Goal: Task Accomplishment & Management: Use online tool/utility

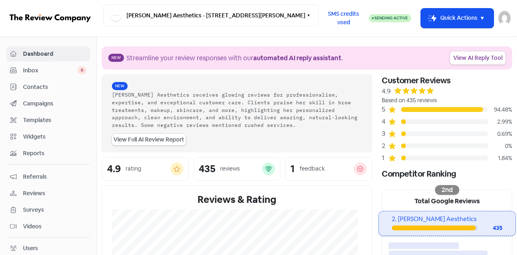
scroll to position [121, 0]
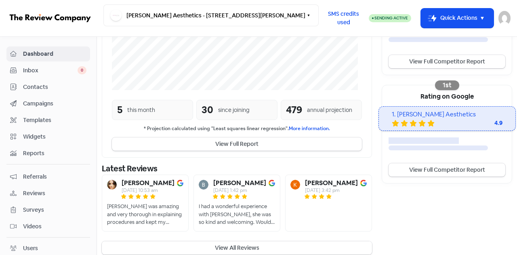
scroll to position [220, 0]
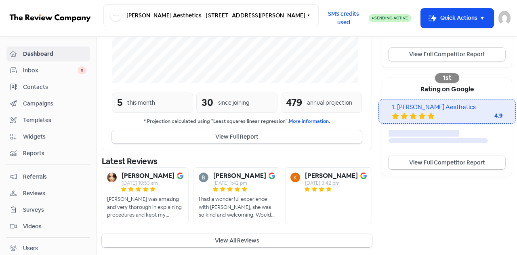
click at [258, 239] on button "View All Reviews" at bounding box center [237, 240] width 270 height 13
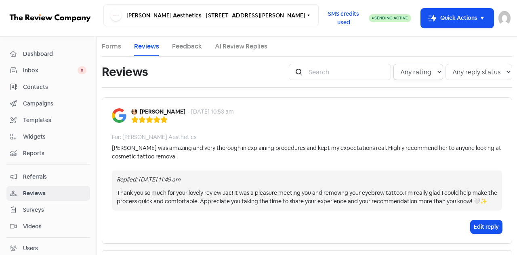
click at [415, 71] on select "Any rating 5 star 4 star 3 star 2 star 1 star" at bounding box center [418, 72] width 50 height 16
select select "5"
click at [393, 64] on select "Any rating 5 star 4 star 3 star 2 star 1 star" at bounding box center [418, 72] width 50 height 16
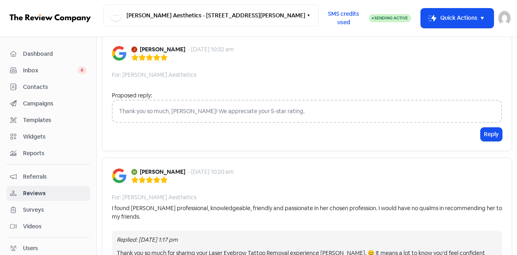
scroll to position [283, 0]
